Goal: Task Accomplishment & Management: Complete application form

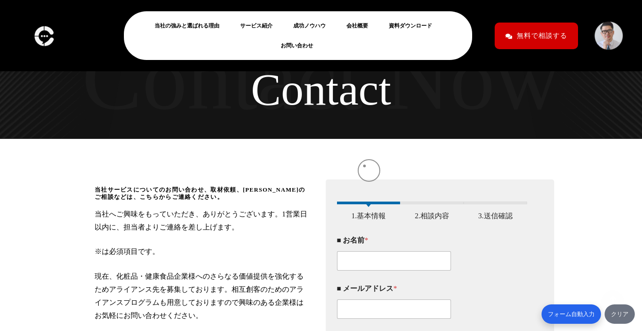
scroll to position [124, 0]
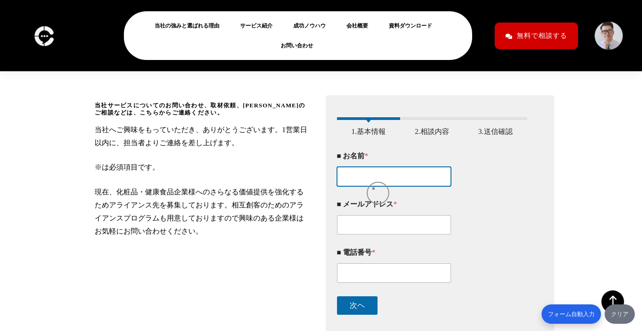
click at [373, 186] on input "■ お名前 *" at bounding box center [394, 176] width 114 height 19
type input "[PERSON_NAME]"
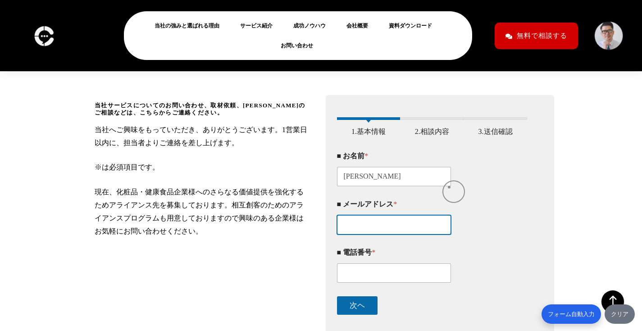
type input "[EMAIL_ADDRESS][DOMAIN_NAME]"
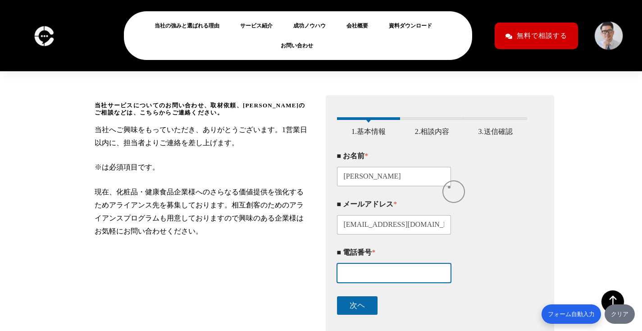
type input "09023614402"
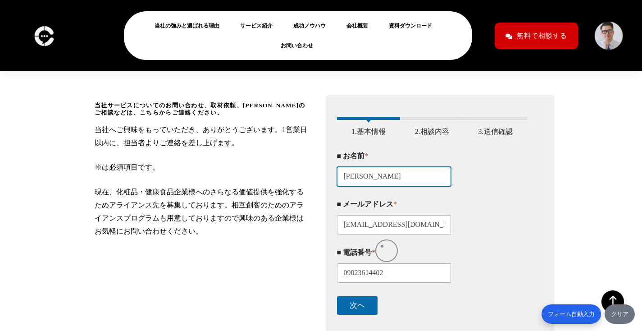
scroll to position [242, 0]
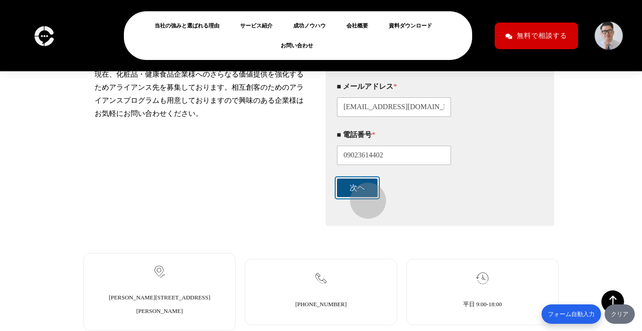
click at [364, 196] on button "次ヘ" at bounding box center [357, 187] width 41 height 18
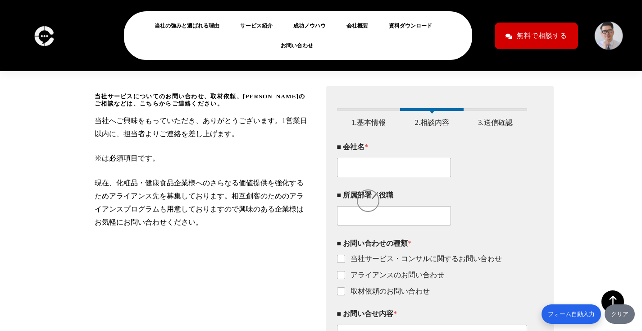
scroll to position [99, 0]
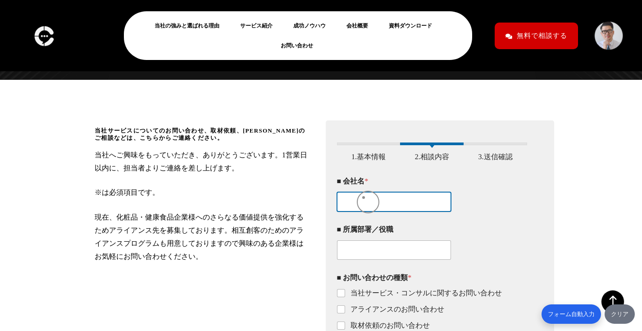
click at [361, 209] on input "■ 会社名 *" at bounding box center [394, 201] width 114 height 19
type input "Asahi Web Works"
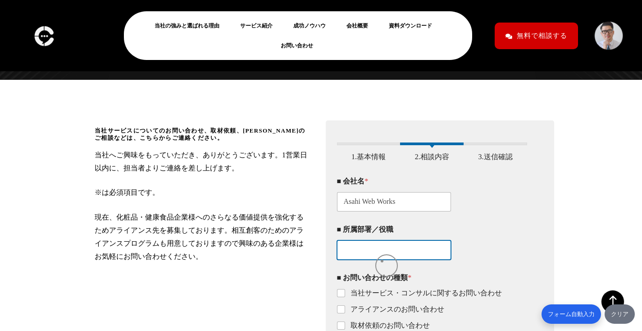
click at [382, 259] on input "■ 所属部署／役職" at bounding box center [394, 249] width 114 height 19
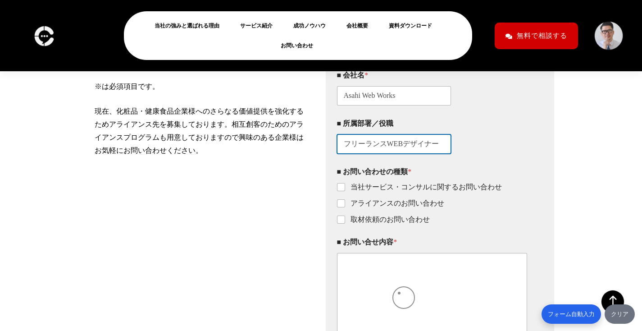
scroll to position [218, 0]
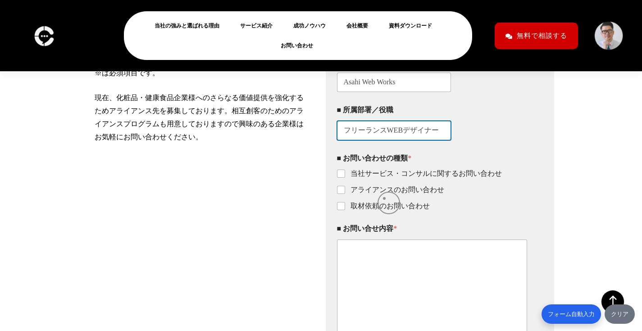
type input "フリーランスWEBデザイナー"
click at [384, 195] on label "アライアンスのお問い合わせ" at bounding box center [394, 189] width 99 height 9
click at [345, 194] on input "アライアンスのお問い合わせ" at bounding box center [341, 189] width 7 height 7
checkbox input "true"
click at [384, 186] on ul "当社サービス・コンサルに関するお問い合わせ アライアンスのお問い合わせ 取材依頼のお問い合わせ" at bounding box center [432, 189] width 191 height 41
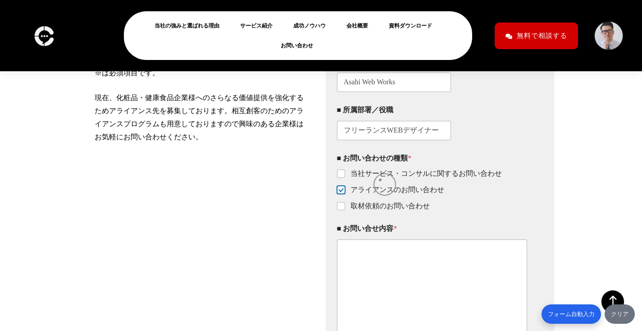
click at [380, 178] on label "当社サービス・コンサルに関するお問い合わせ" at bounding box center [423, 173] width 157 height 9
click at [345, 177] on input "当社サービス・コンサルに関するお問い合わせ" at bounding box center [341, 173] width 7 height 7
checkbox input "true"
click at [367, 246] on div "■ お問い合せ内容 * お問い合わせ内容やご要望などをご記入ください" at bounding box center [432, 285] width 191 height 137
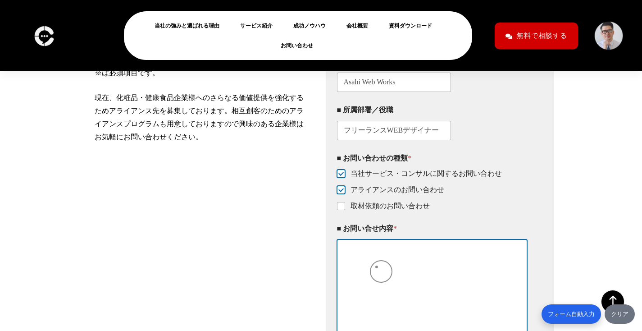
click at [377, 267] on textarea "■ お問い合せ内容 *" at bounding box center [432, 288] width 191 height 99
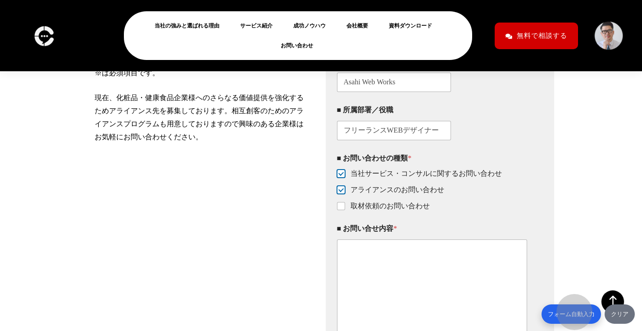
click at [574, 309] on button "フォーム自動入力" at bounding box center [570, 313] width 59 height 19
type textarea "「loremipsumdolors」ametconse、adipis？ elitseddoeius。 tempoRincididuntutlabo、 etdO…"
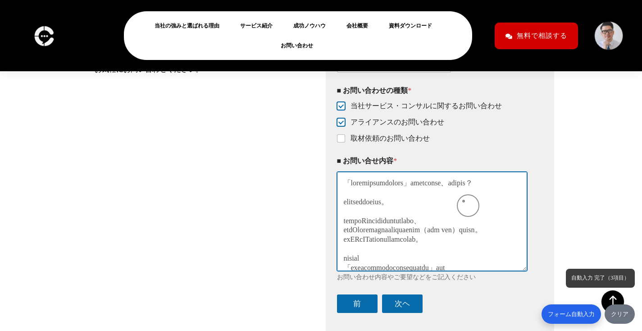
scroll to position [351, 0]
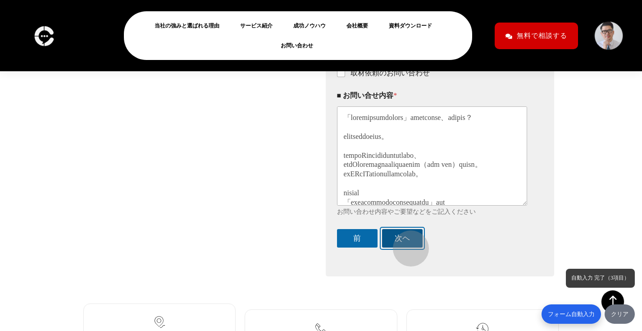
click at [406, 244] on button "次ヘ" at bounding box center [402, 238] width 41 height 18
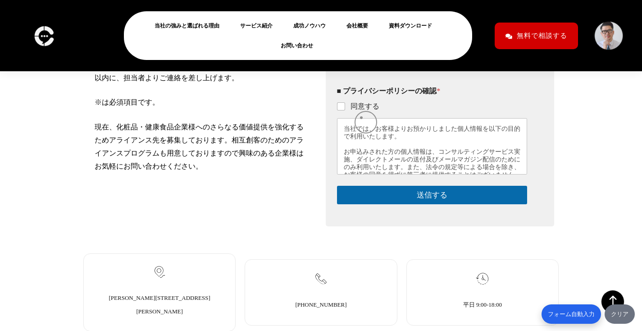
scroll to position [185, 0]
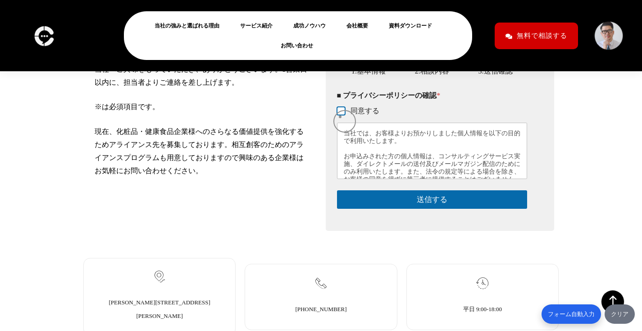
click at [340, 115] on input "同意する" at bounding box center [341, 111] width 7 height 7
checkbox input "true"
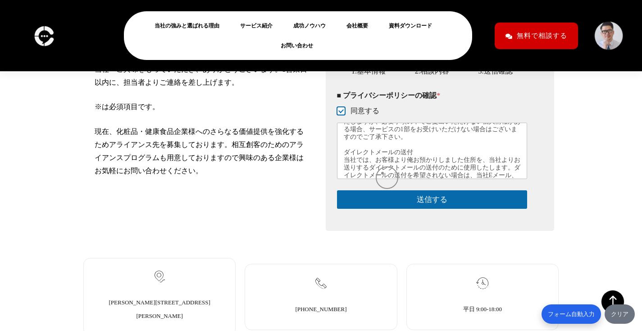
scroll to position [264, 0]
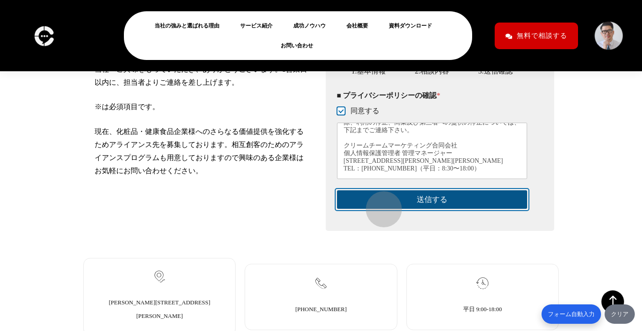
click at [379, 205] on button "送信する" at bounding box center [432, 199] width 191 height 18
